Goal: Information Seeking & Learning: Find specific fact

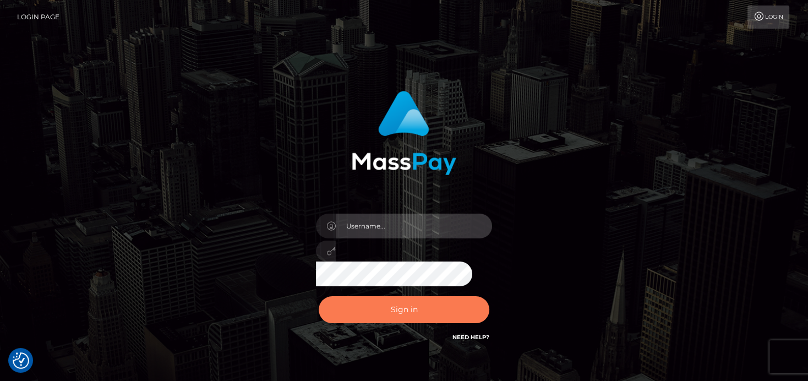
type input "[PERSON_NAME]"
click at [348, 301] on button "Sign in" at bounding box center [404, 309] width 171 height 27
type input "[PERSON_NAME]"
click at [399, 314] on button "Sign in" at bounding box center [404, 309] width 171 height 27
type input "denise"
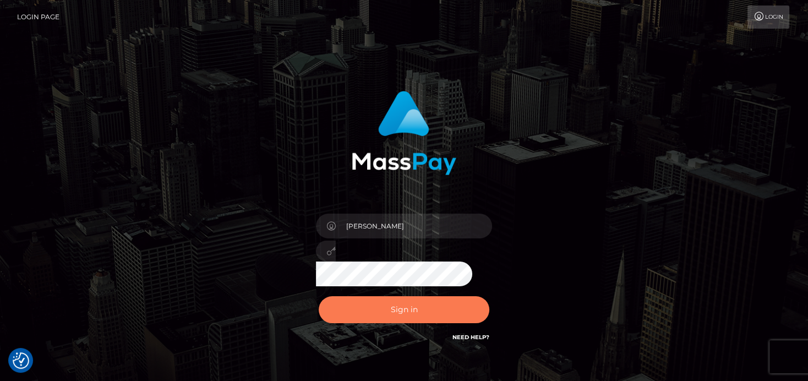
drag, startPoint x: 367, startPoint y: 310, endPoint x: 368, endPoint y: 305, distance: 5.6
click at [367, 313] on button "Sign in" at bounding box center [404, 309] width 171 height 27
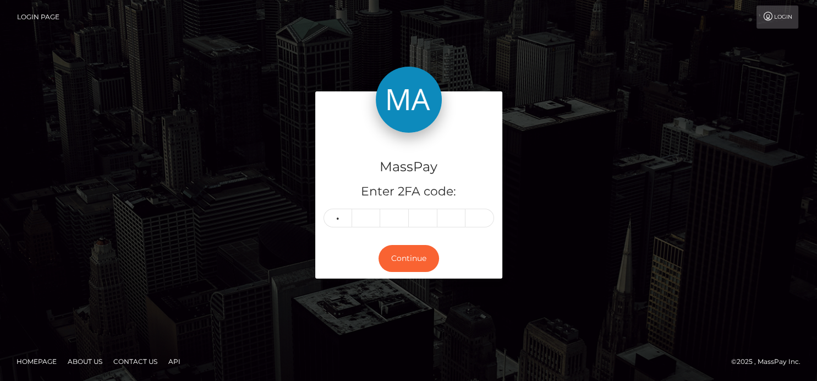
type input "1"
type input "2"
type input "5"
type input "6"
type input "9"
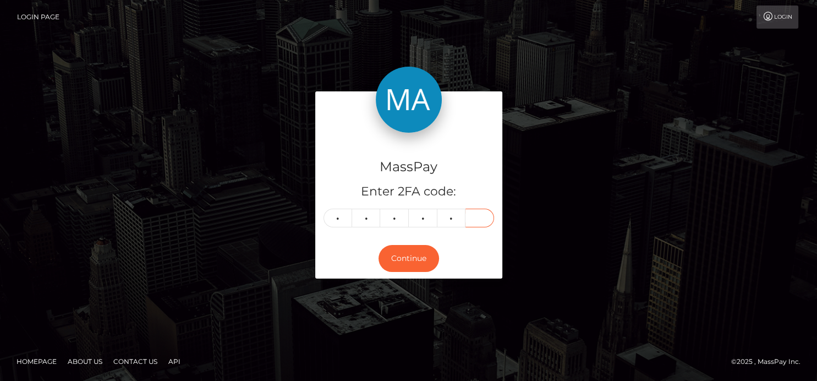
type input "7"
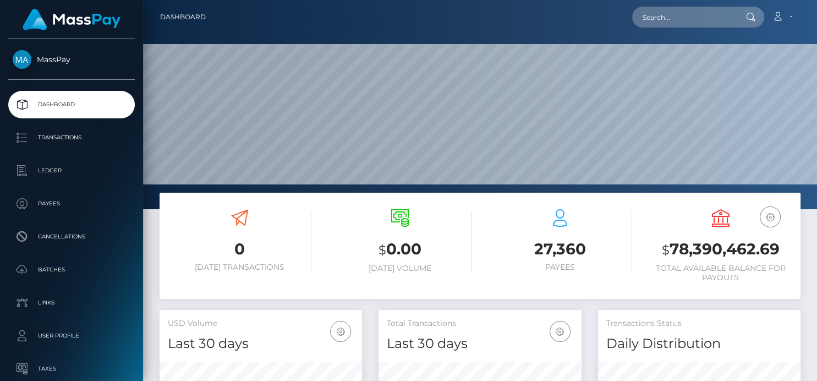
scroll to position [326, 203]
click at [659, 24] on input "text" at bounding box center [683, 17] width 103 height 21
paste input "[EMAIL_ADDRESS][DOMAIN_NAME]"
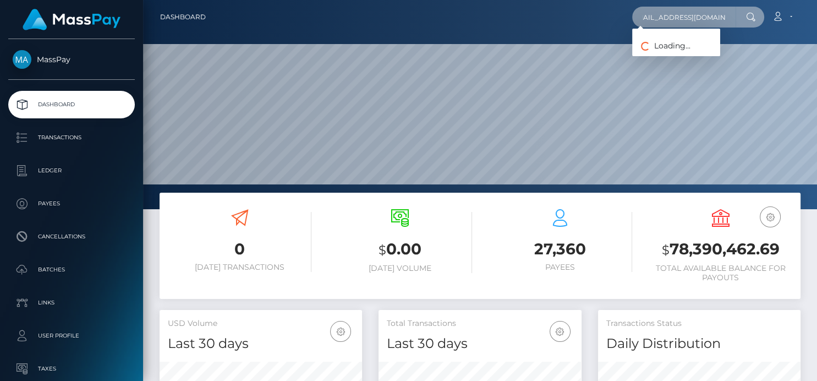
type input "[EMAIL_ADDRESS][DOMAIN_NAME]"
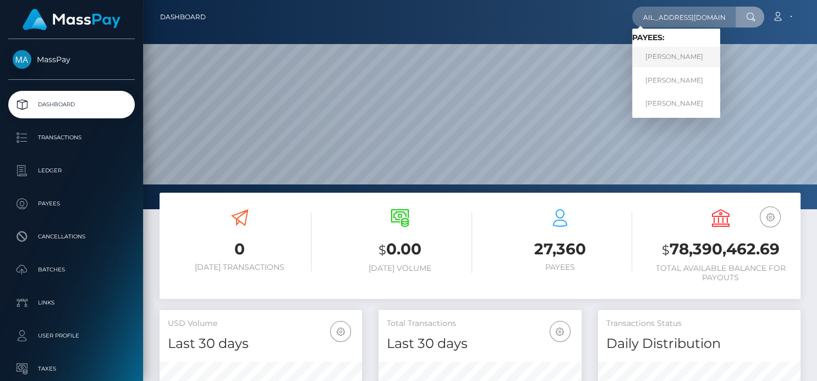
scroll to position [0, 0]
click at [653, 60] on link "[PERSON_NAME]" at bounding box center [676, 57] width 88 height 20
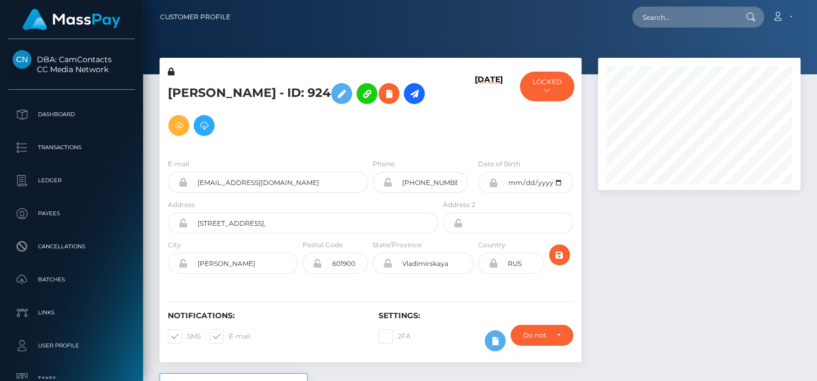
scroll to position [132, 203]
click at [687, 17] on input "text" at bounding box center [683, 17] width 103 height 21
paste input "tolstolobikdima@gmail.com"
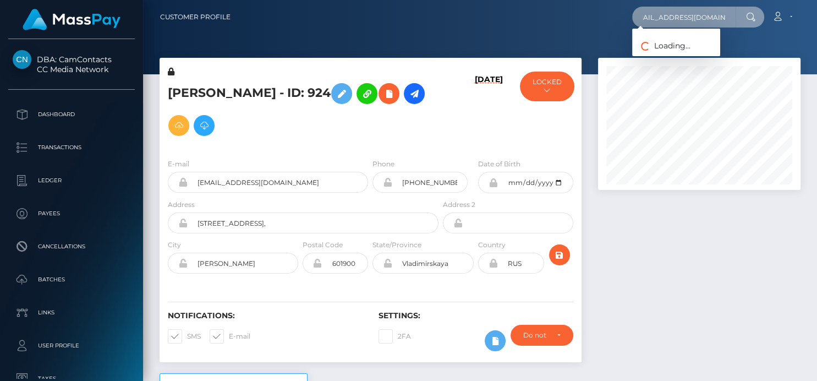
type input "tolstolobikdima@gmail.com"
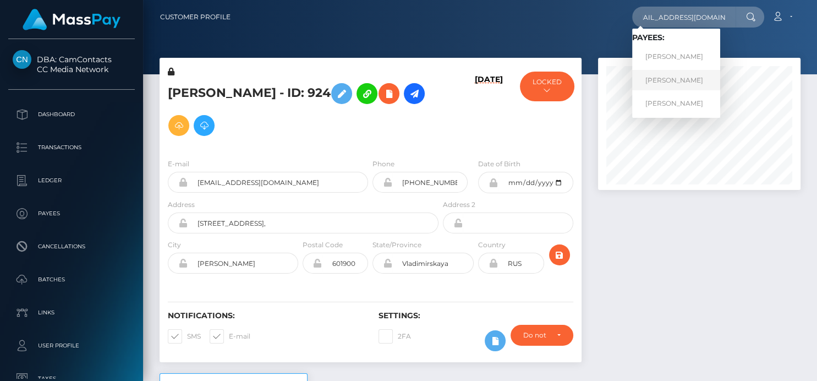
scroll to position [0, 0]
click at [680, 77] on link "Evgeniia Konstantinovna Gurevskikh" at bounding box center [676, 80] width 88 height 20
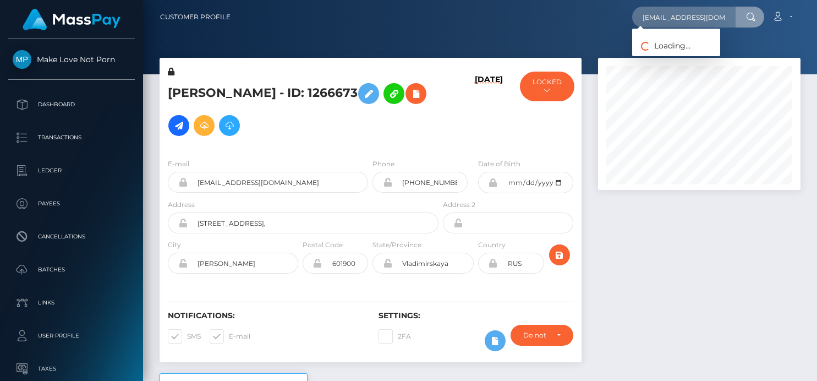
type input "tolstolobikdima@gmail.com"
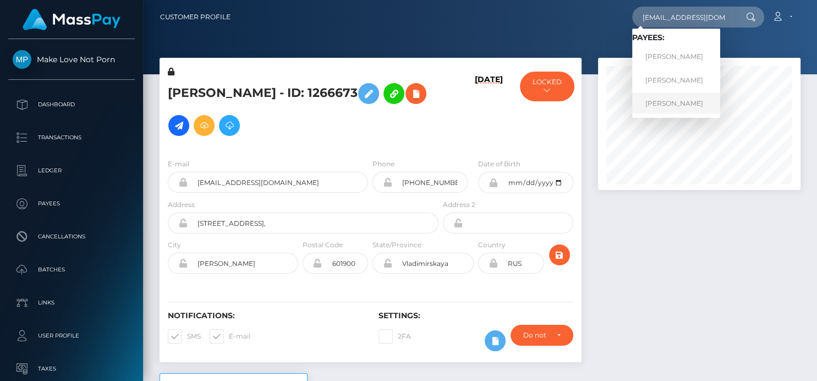
click at [659, 98] on link "Evgeniia Konstantinovna Gurevskikh" at bounding box center [676, 103] width 88 height 20
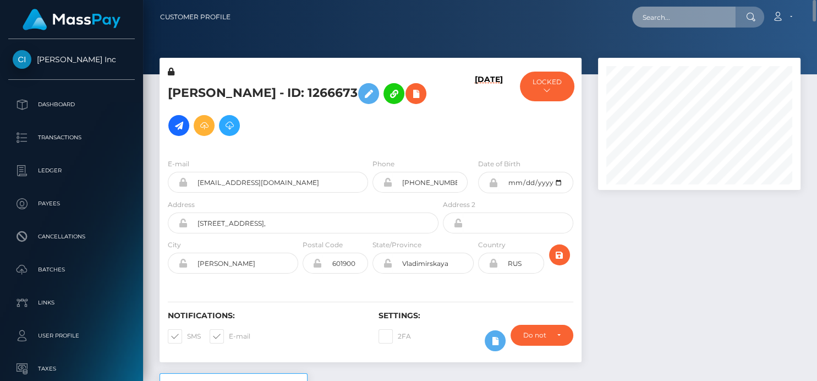
click at [648, 18] on input "text" at bounding box center [683, 17] width 103 height 21
paste input "[EMAIL_ADDRESS][DOMAIN_NAME]"
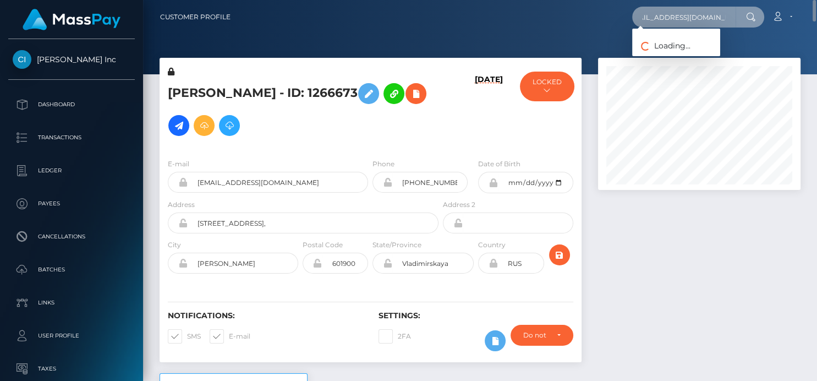
type input "[EMAIL_ADDRESS][DOMAIN_NAME]"
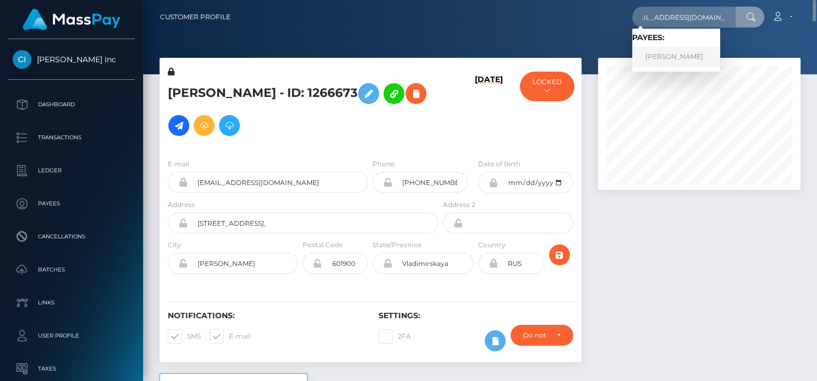
scroll to position [0, 0]
click at [678, 56] on link "Neelam Pokhrel" at bounding box center [676, 57] width 88 height 20
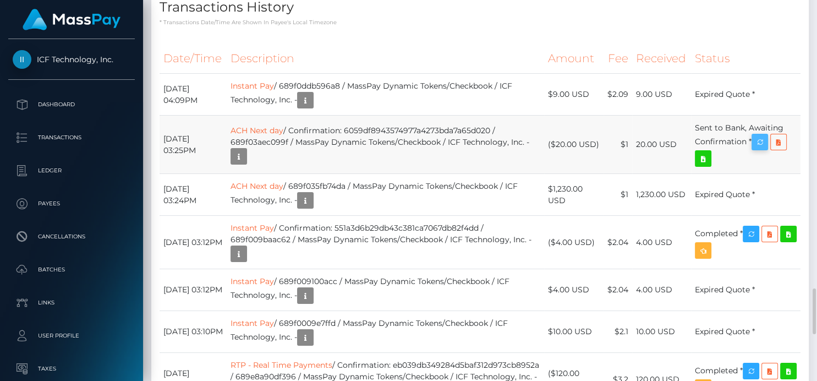
scroll to position [132, 203]
click at [761, 149] on icon "button" at bounding box center [760, 142] width 13 height 14
drag, startPoint x: 354, startPoint y: 163, endPoint x: 501, endPoint y: 160, distance: 146.4
click at [501, 160] on td "ACH Next day / Confirmation: 6059df8943574977a4273bda7a65d020 / 689f03aec099f /…" at bounding box center [385, 145] width 317 height 58
copy td "6059df8943574977a4273bda7a65d020"
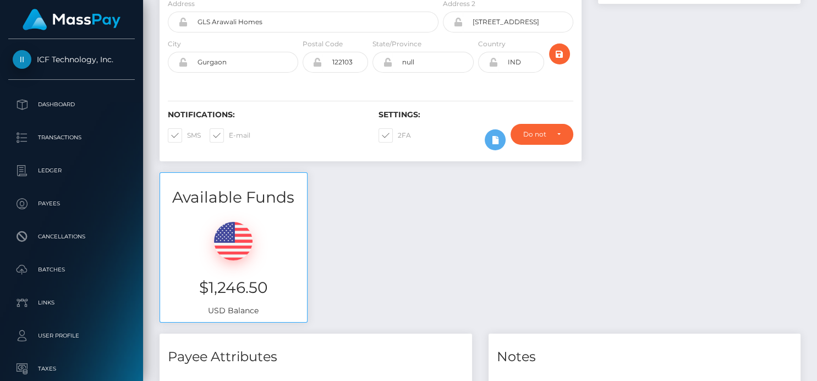
scroll to position [0, 0]
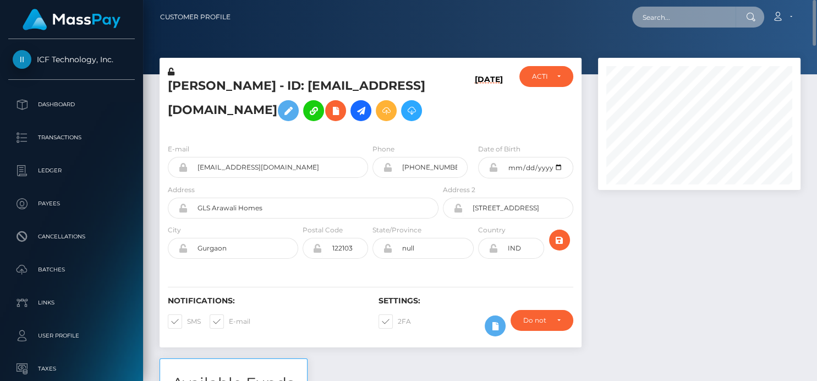
click at [653, 14] on input "text" at bounding box center [683, 17] width 103 height 21
paste input "[EMAIL_ADDRESS][DOMAIN_NAME]"
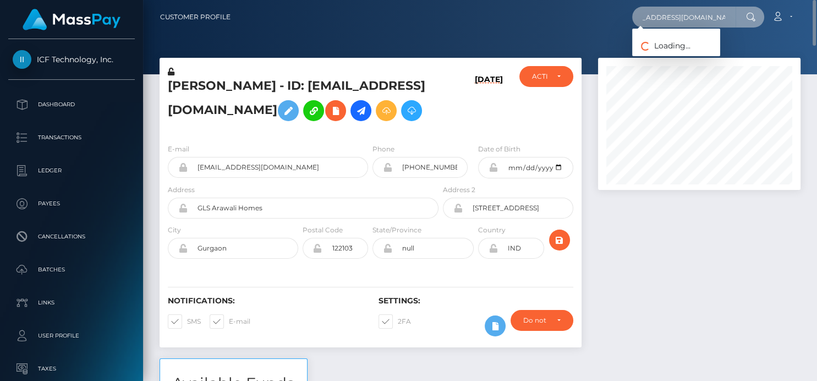
type input "[EMAIL_ADDRESS][DOMAIN_NAME]"
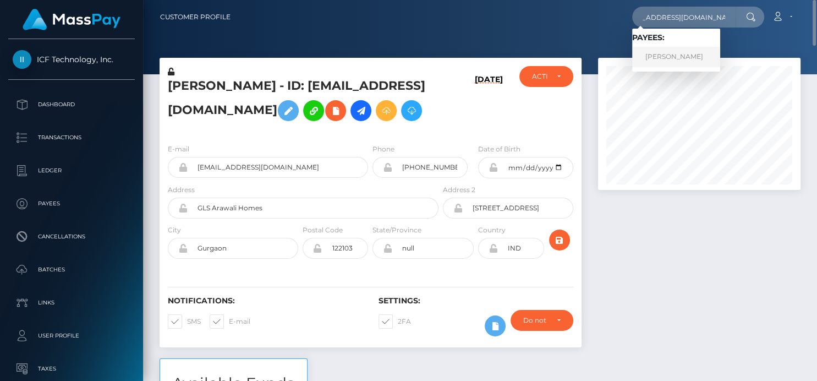
scroll to position [0, 0]
click at [656, 62] on link "[PERSON_NAME]" at bounding box center [676, 57] width 88 height 20
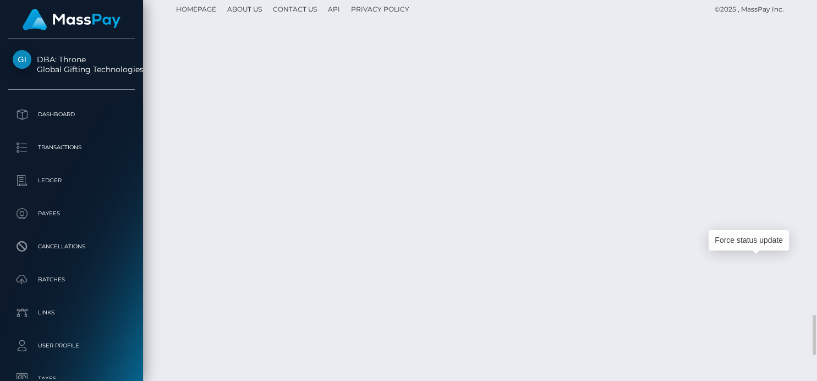
scroll to position [132, 203]
drag, startPoint x: 763, startPoint y: 261, endPoint x: 753, endPoint y: 260, distance: 10.0
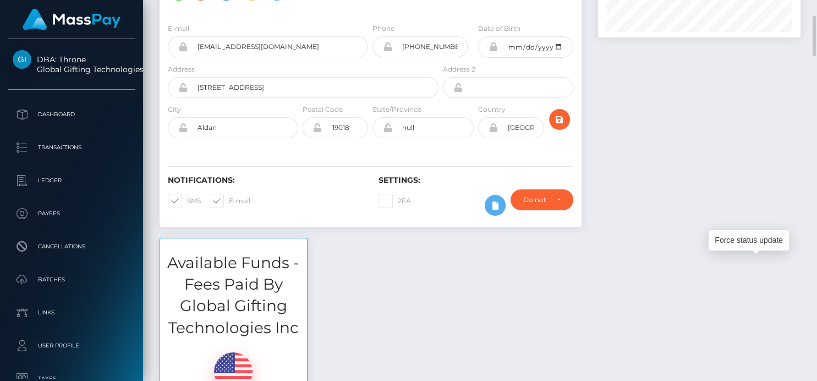
scroll to position [0, 0]
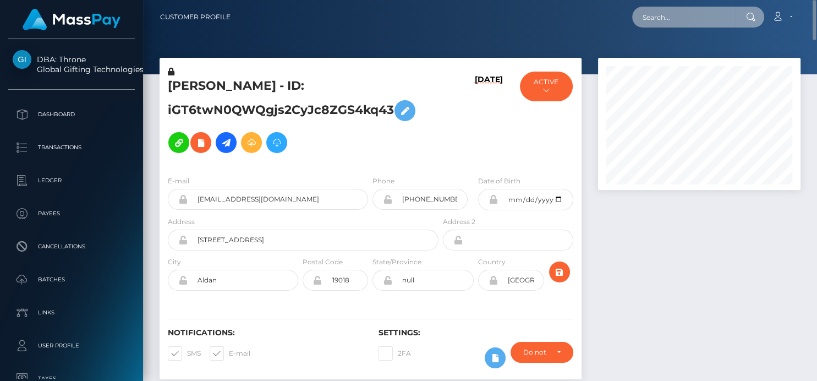
click at [650, 26] on input "text" at bounding box center [683, 17] width 103 height 21
paste input "slushy-6713c52dc7ecfeb4009ac0c4-30qjwnzr7t"
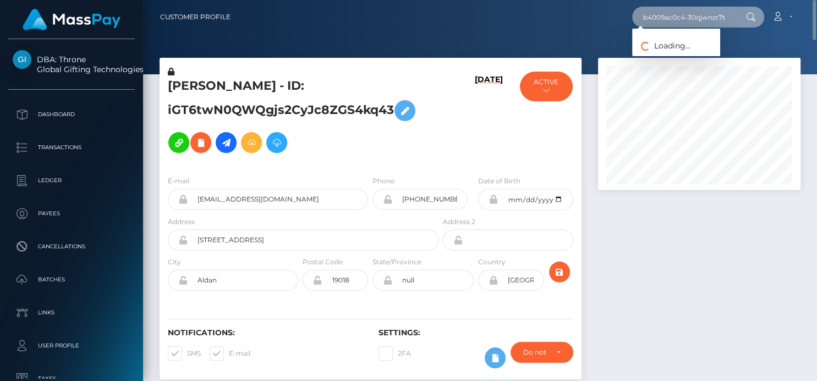
type input "slushy-6713c52dc7ecfeb4009ac0c4-30qjwnzr7t"
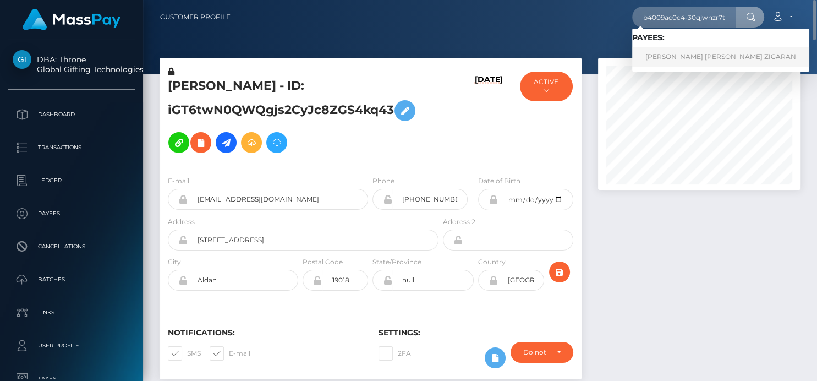
scroll to position [0, 0]
click at [691, 58] on link "FIORELLA SOL MARCO LOPEZ ZIGARAN" at bounding box center [720, 57] width 177 height 20
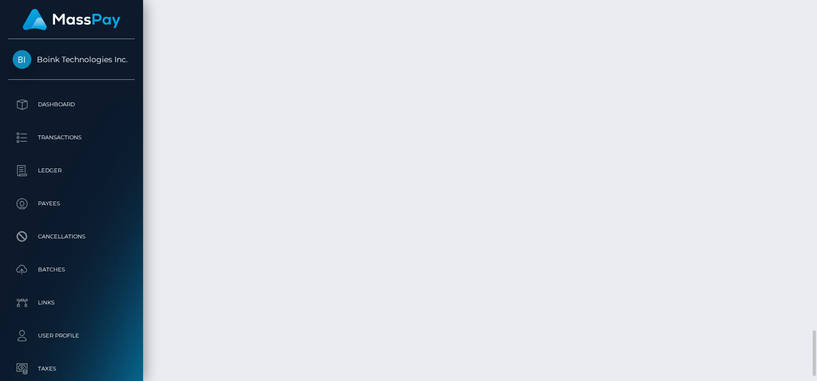
scroll to position [132, 203]
drag, startPoint x: 443, startPoint y: 101, endPoint x: 360, endPoint y: 106, distance: 82.7
copy td "MSP19bc40beadc710a"
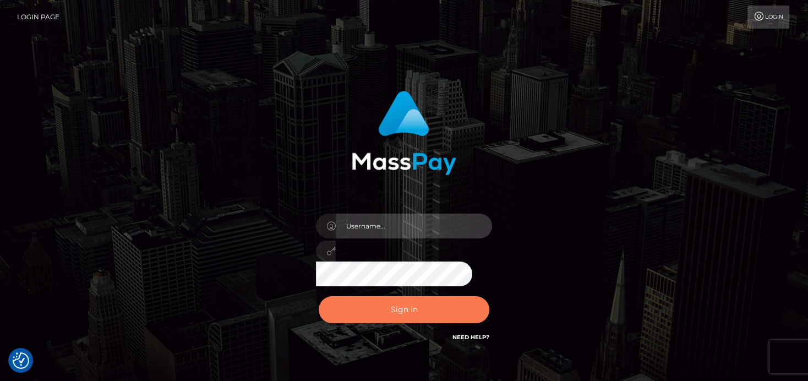
type input "denise"
click at [410, 309] on button "Sign in" at bounding box center [404, 309] width 171 height 27
type input "[PERSON_NAME]"
click at [345, 302] on button "Sign in" at bounding box center [404, 309] width 171 height 27
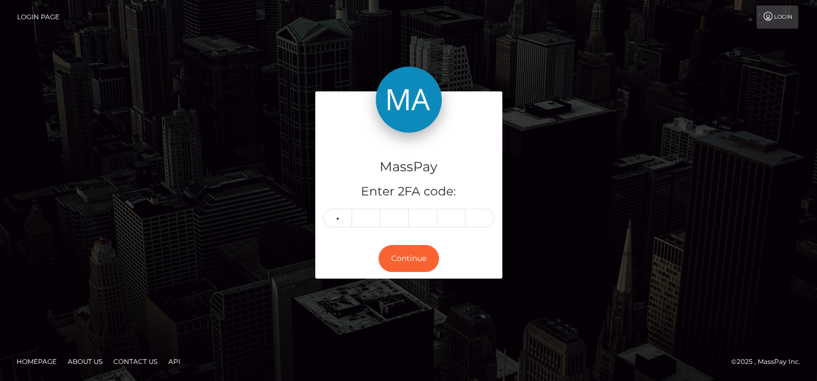
type input "7"
type input "5"
type input "3"
type input "8"
type input "7"
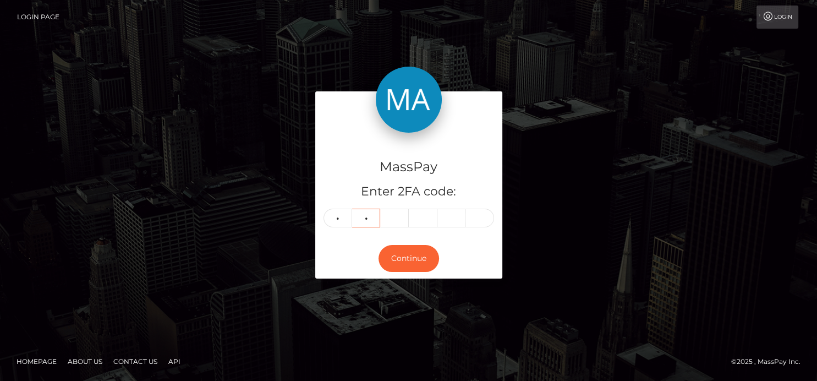
type input "5"
type input "3"
type input "8"
type input "9"
type input "2"
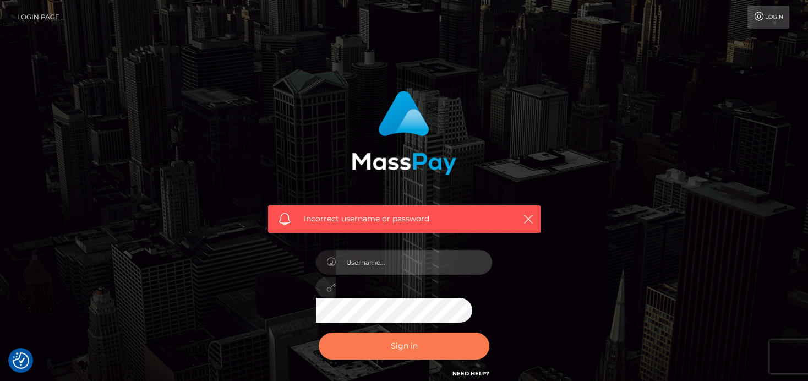
type input "[PERSON_NAME]"
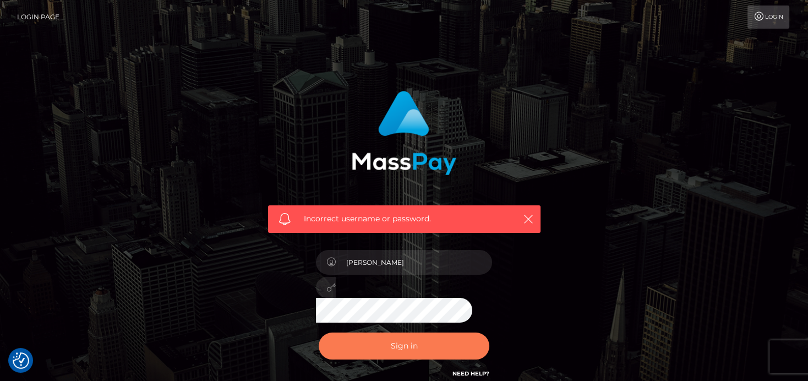
click at [407, 334] on button "Sign in" at bounding box center [404, 345] width 171 height 27
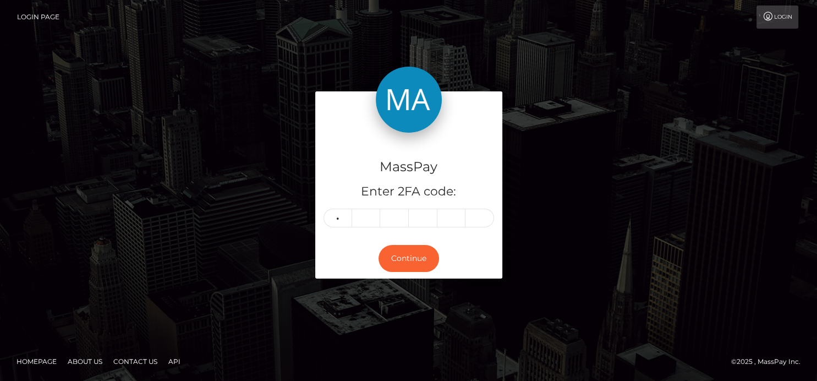
type input "5"
type input "4"
type input "8"
type input "7"
type input "8"
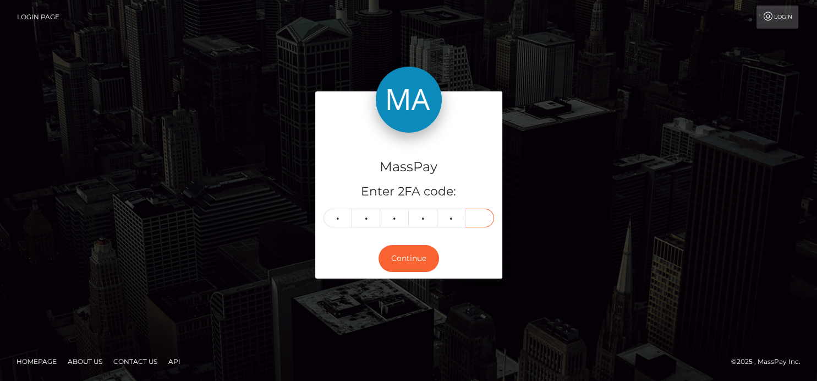
type input "4"
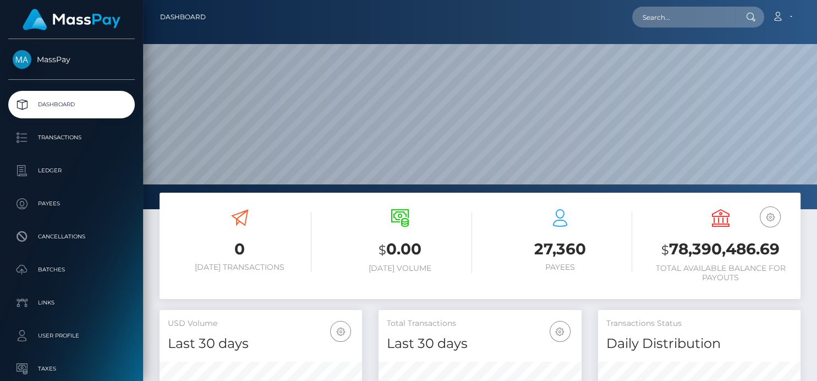
scroll to position [326, 203]
click at [655, 23] on input "text" at bounding box center [683, 17] width 103 height 21
paste input "[EMAIL_ADDRESS][DOMAIN_NAME]"
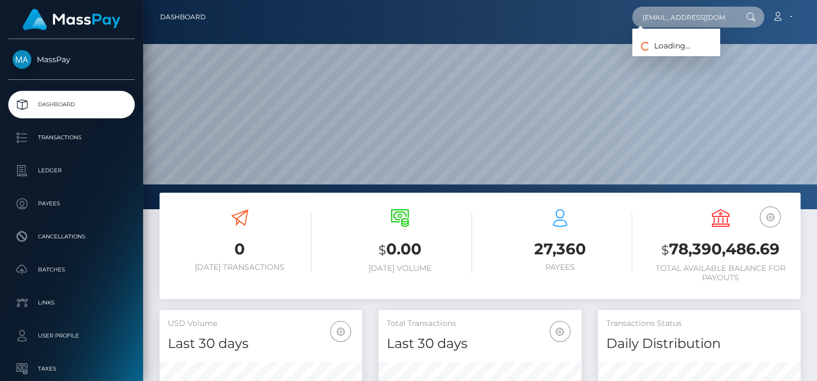
type input "[EMAIL_ADDRESS][DOMAIN_NAME]"
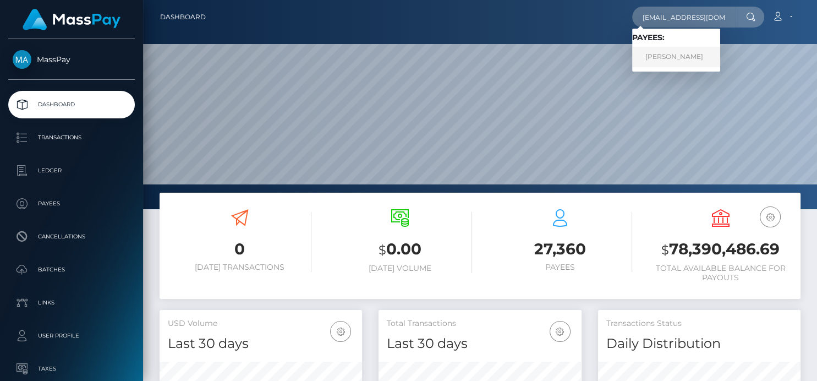
click at [663, 56] on link "[PERSON_NAME]" at bounding box center [676, 57] width 88 height 20
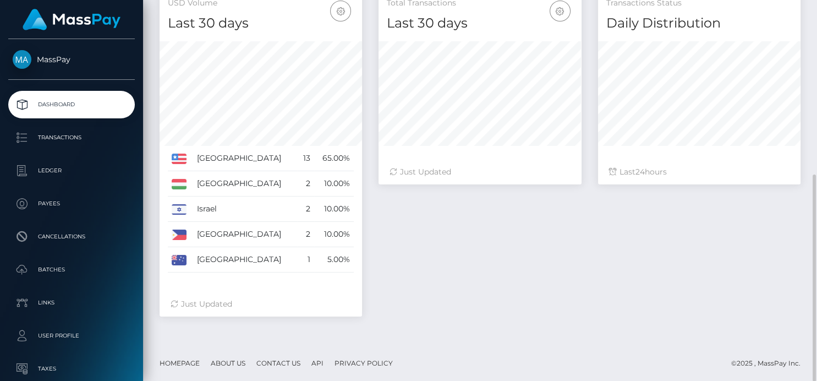
scroll to position [320, 0]
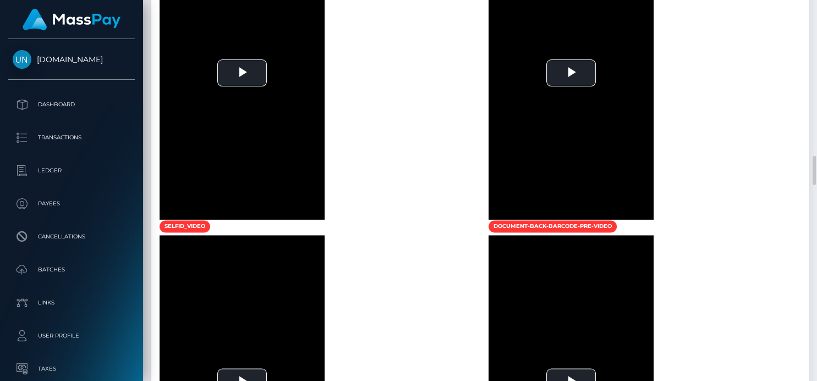
scroll to position [1531, 0]
